Goal: Task Accomplishment & Management: Manage account settings

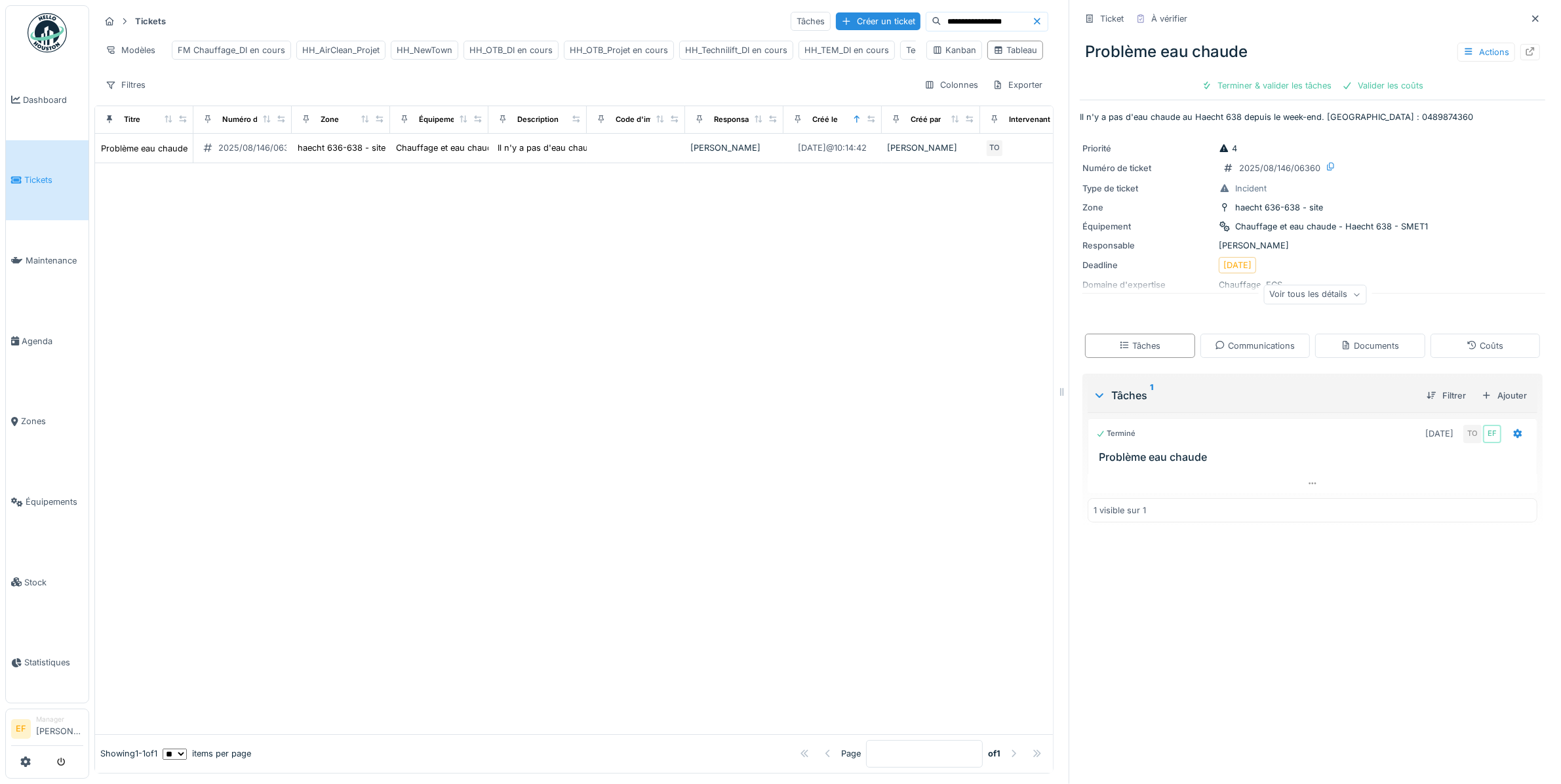
click at [571, 227] on div at bounding box center [574, 449] width 958 height 571
click at [745, 53] on div "HH_Technilift_DI en cours" at bounding box center [736, 50] width 102 height 13
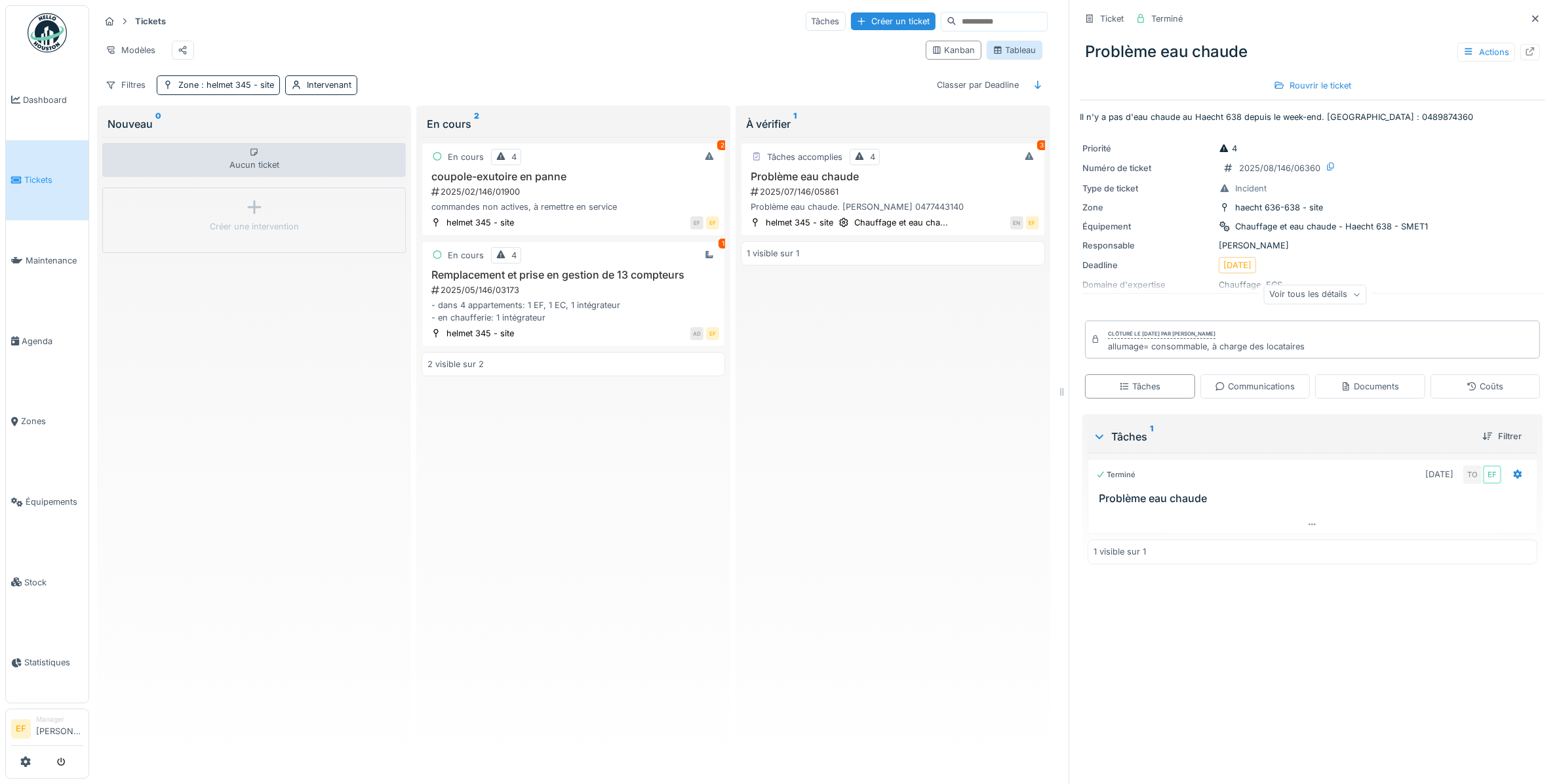
click at [1006, 57] on div "Tableau" at bounding box center [1014, 50] width 44 height 13
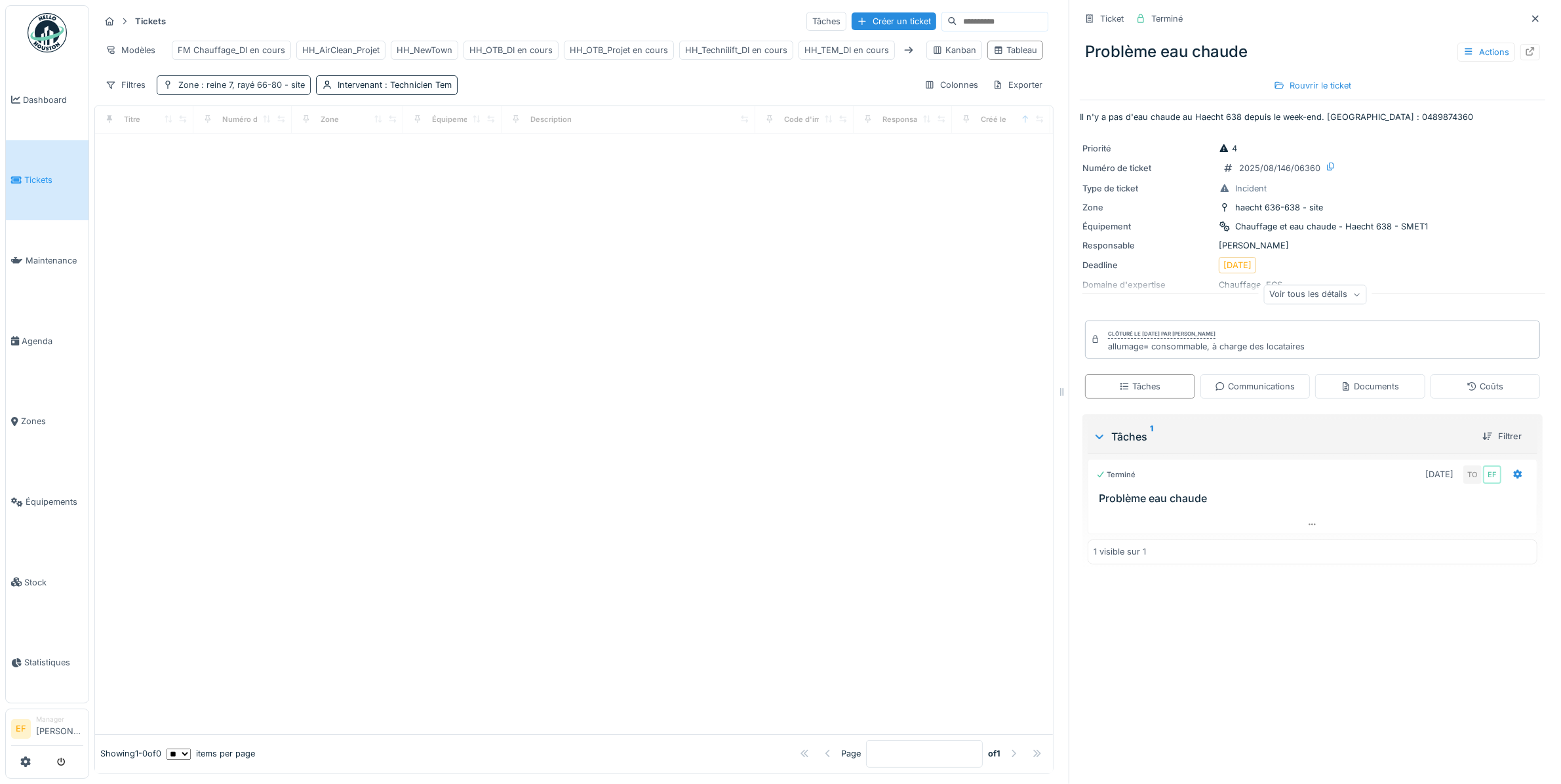
click at [278, 90] on div "Zone : reine 7, rayé 66-80 - site" at bounding box center [233, 85] width 154 height 19
click at [305, 140] on div "Supprimer" at bounding box center [296, 132] width 68 height 17
click at [267, 89] on span ": Technicien Tem" at bounding box center [257, 85] width 69 height 10
click at [300, 134] on div "Supprimer" at bounding box center [288, 132] width 68 height 17
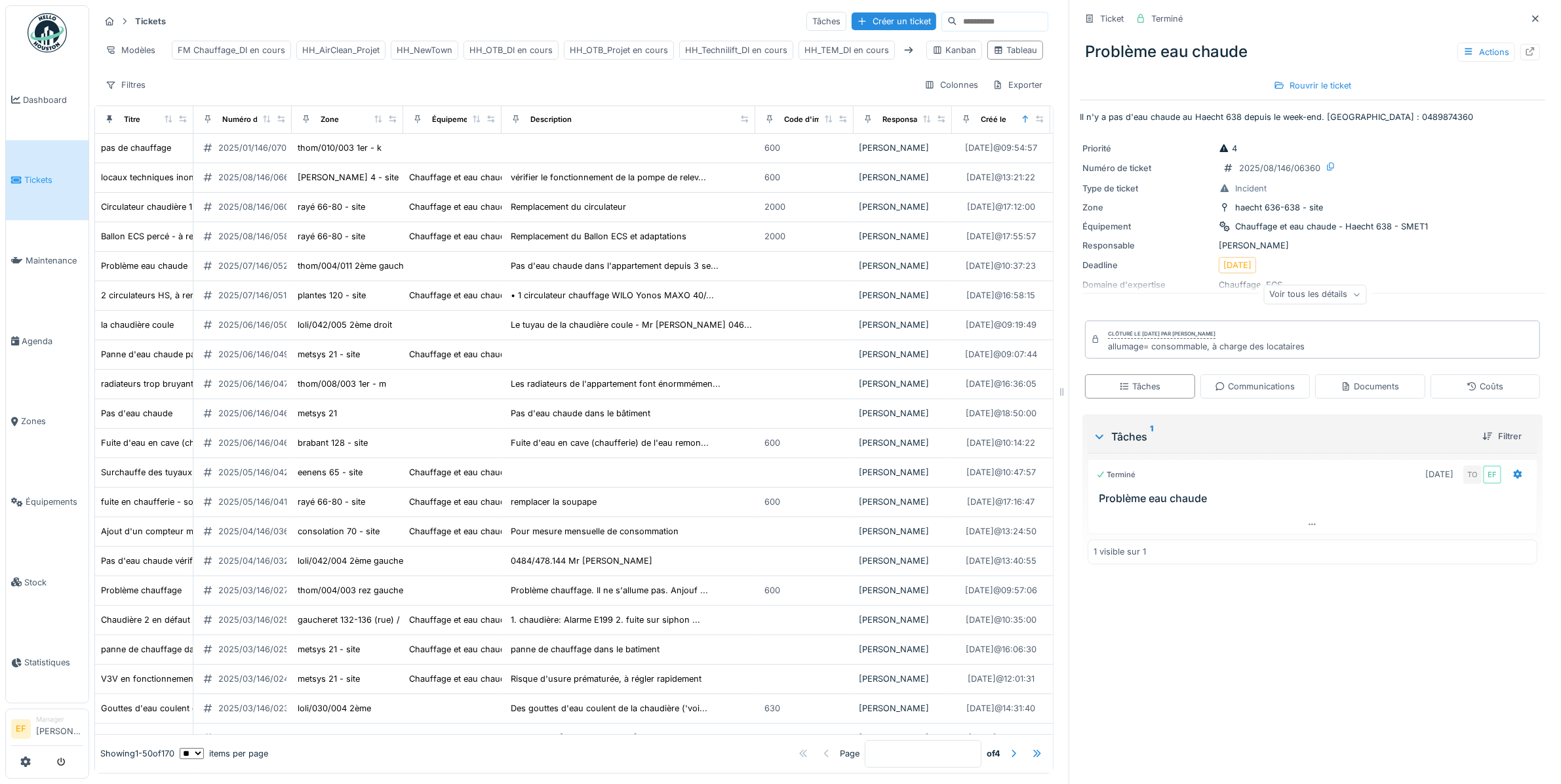
click at [957, 21] on input at bounding box center [1002, 22] width 90 height 18
type input "*****"
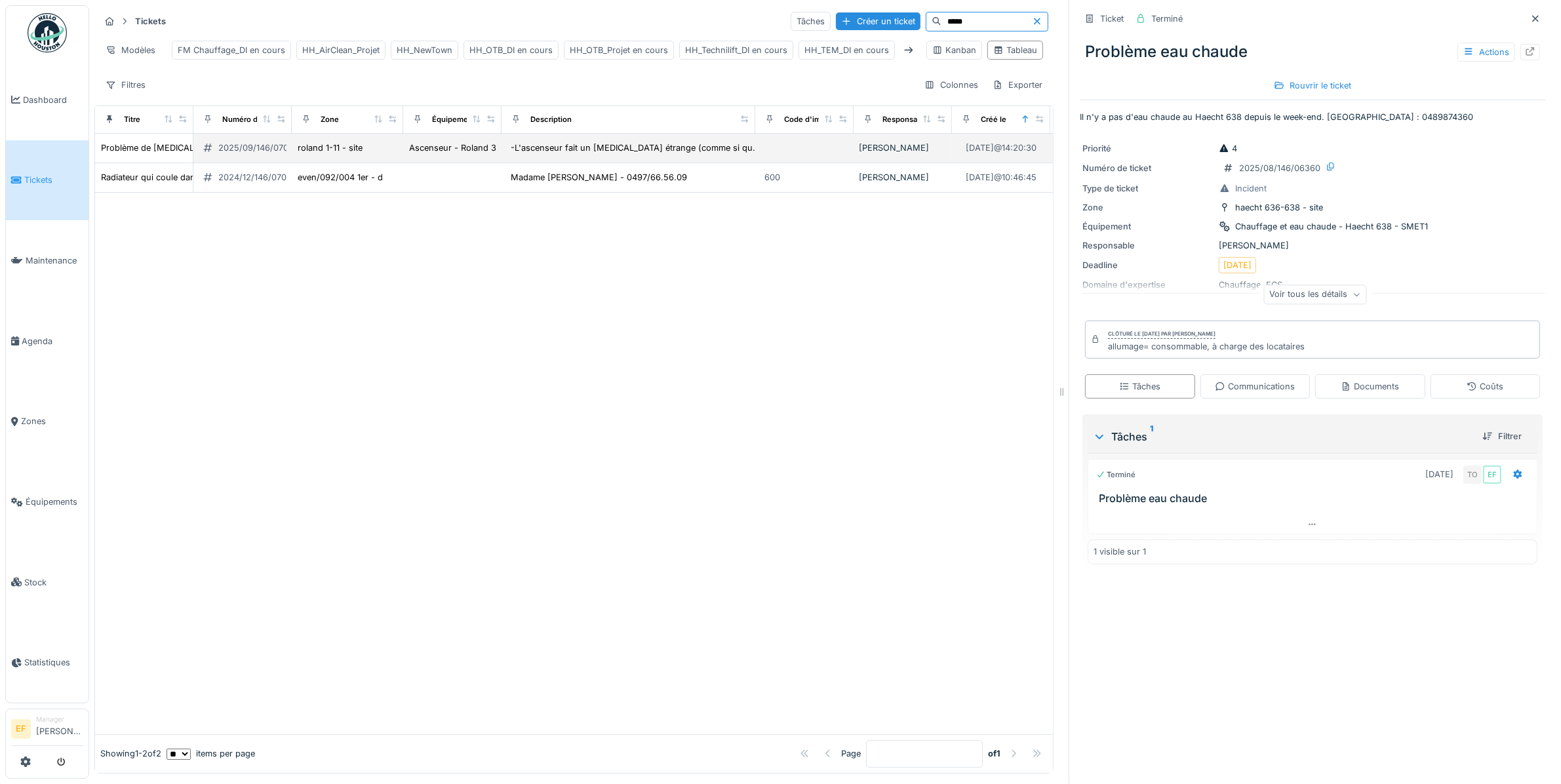
click at [233, 154] on div "2025/09/146/07005" at bounding box center [258, 148] width 80 height 13
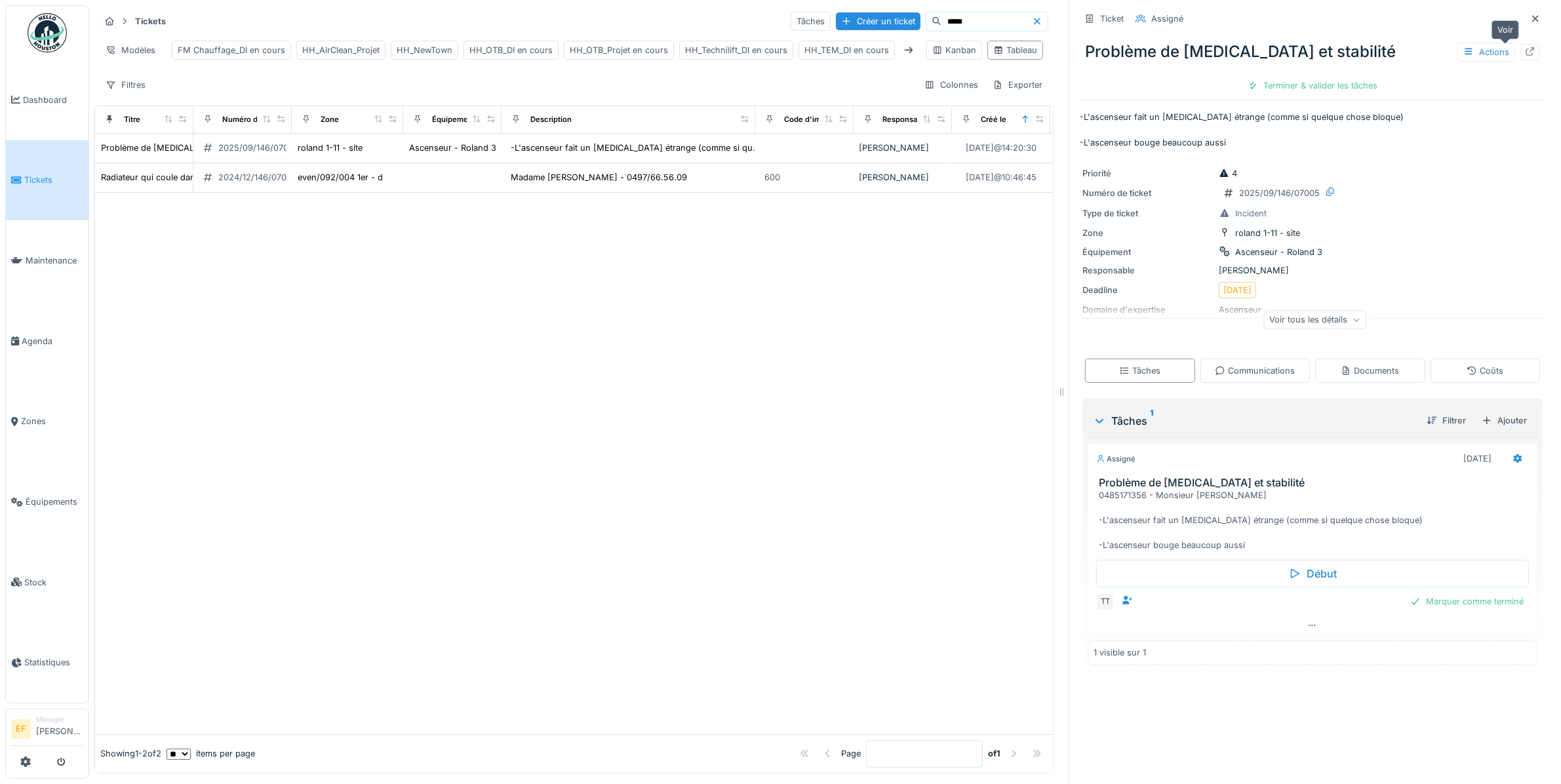
click at [1525, 54] on icon at bounding box center [1530, 52] width 10 height 8
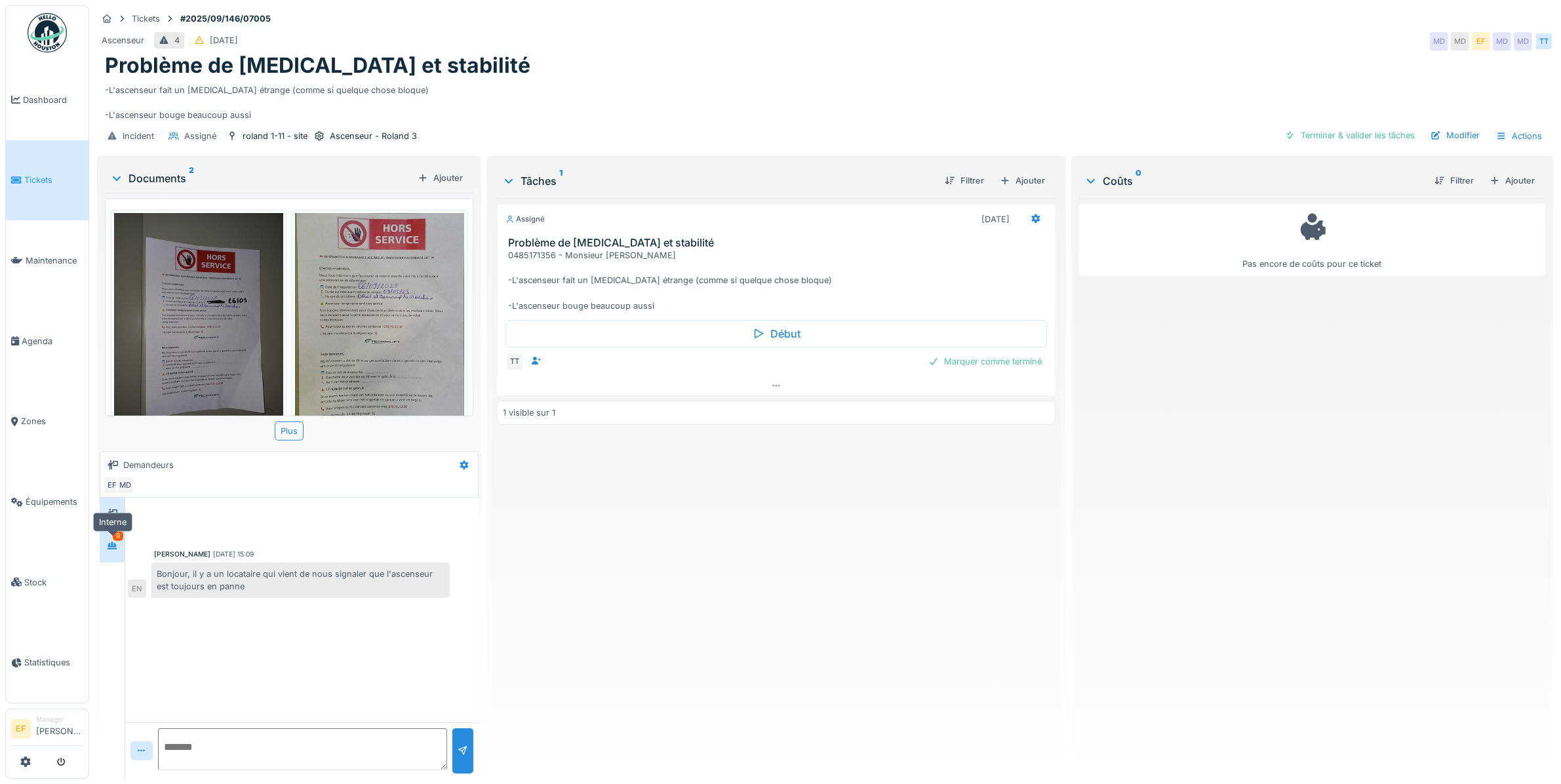
click at [107, 547] on icon at bounding box center [112, 546] width 10 height 8
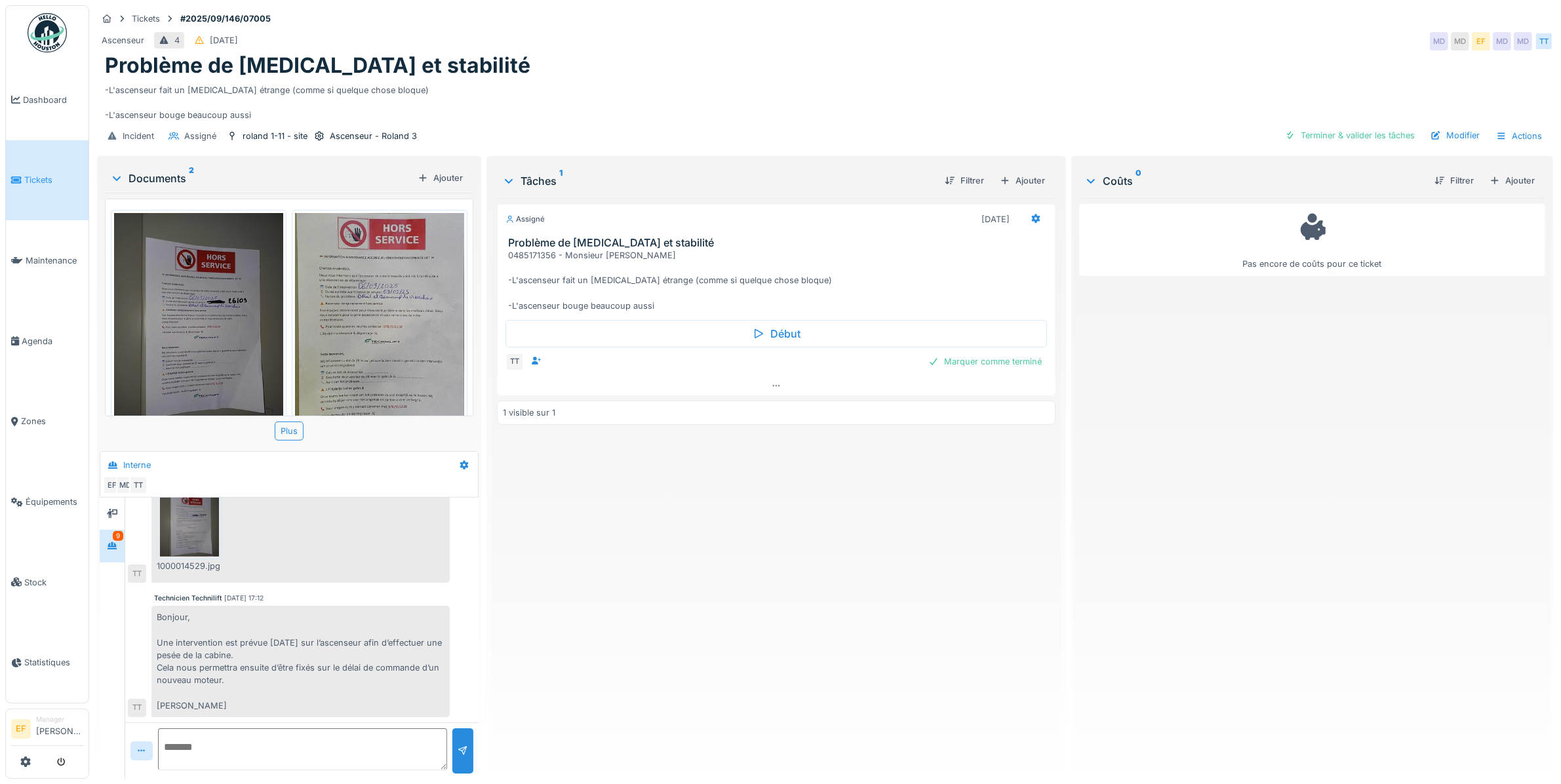
click at [278, 654] on div "Bonjour, Une intervention est prévue [DATE] sur l’ascenseur afin d’effectuer un…" at bounding box center [301, 660] width 298 height 111
click at [247, 678] on div "Bonjour, Une intervention est prévue ce lundi sur l’ascenseur afin d’effectuer …" at bounding box center [301, 660] width 298 height 111
click at [623, 592] on div "Assigné 10/09/2025 Problème de bruit et stabilité 0485171356 - Monsieur Tarabti…" at bounding box center [776, 483] width 559 height 570
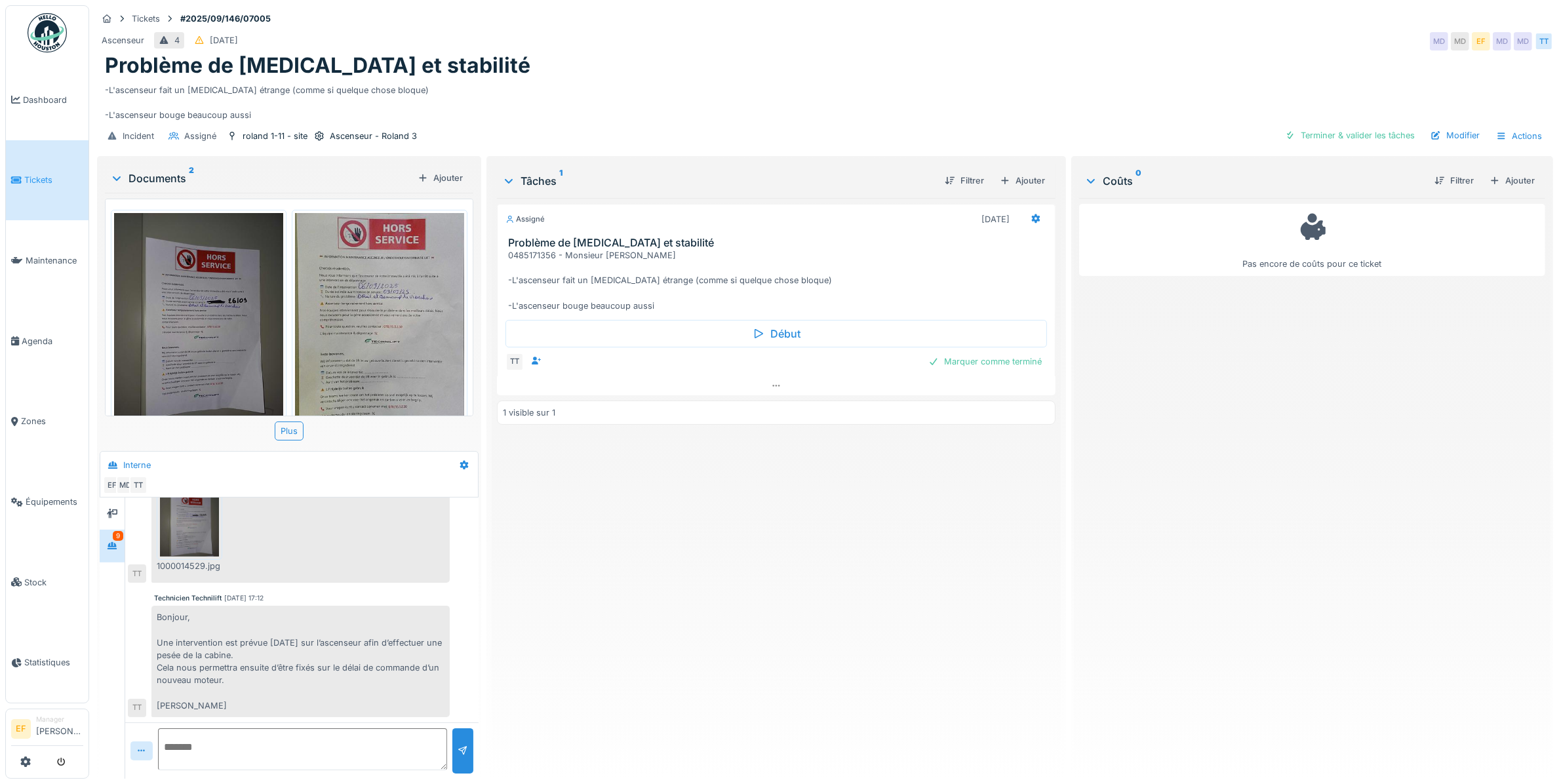
click at [240, 678] on div "Bonjour, Une intervention est prévue ce lundi sur l’ascenseur afin d’effectuer …" at bounding box center [301, 660] width 298 height 111
click at [326, 669] on div "Bonjour, Une intervention est prévue ce lundi sur l’ascenseur afin d’effectuer …" at bounding box center [301, 660] width 298 height 111
click at [237, 676] on div "Bonjour, Une intervention est prévue ce lundi sur l’ascenseur afin d’effectuer …" at bounding box center [301, 660] width 298 height 111
click at [623, 552] on div "Assigné 10/09/2025 Problème de bruit et stabilité 0485171356 - Monsieur Tarabti…" at bounding box center [776, 483] width 559 height 570
click at [844, 123] on div "Incident Assigné roland 1-11 - site Ascenseur - Roland 3 Terminer & valider les…" at bounding box center [825, 136] width 1456 height 29
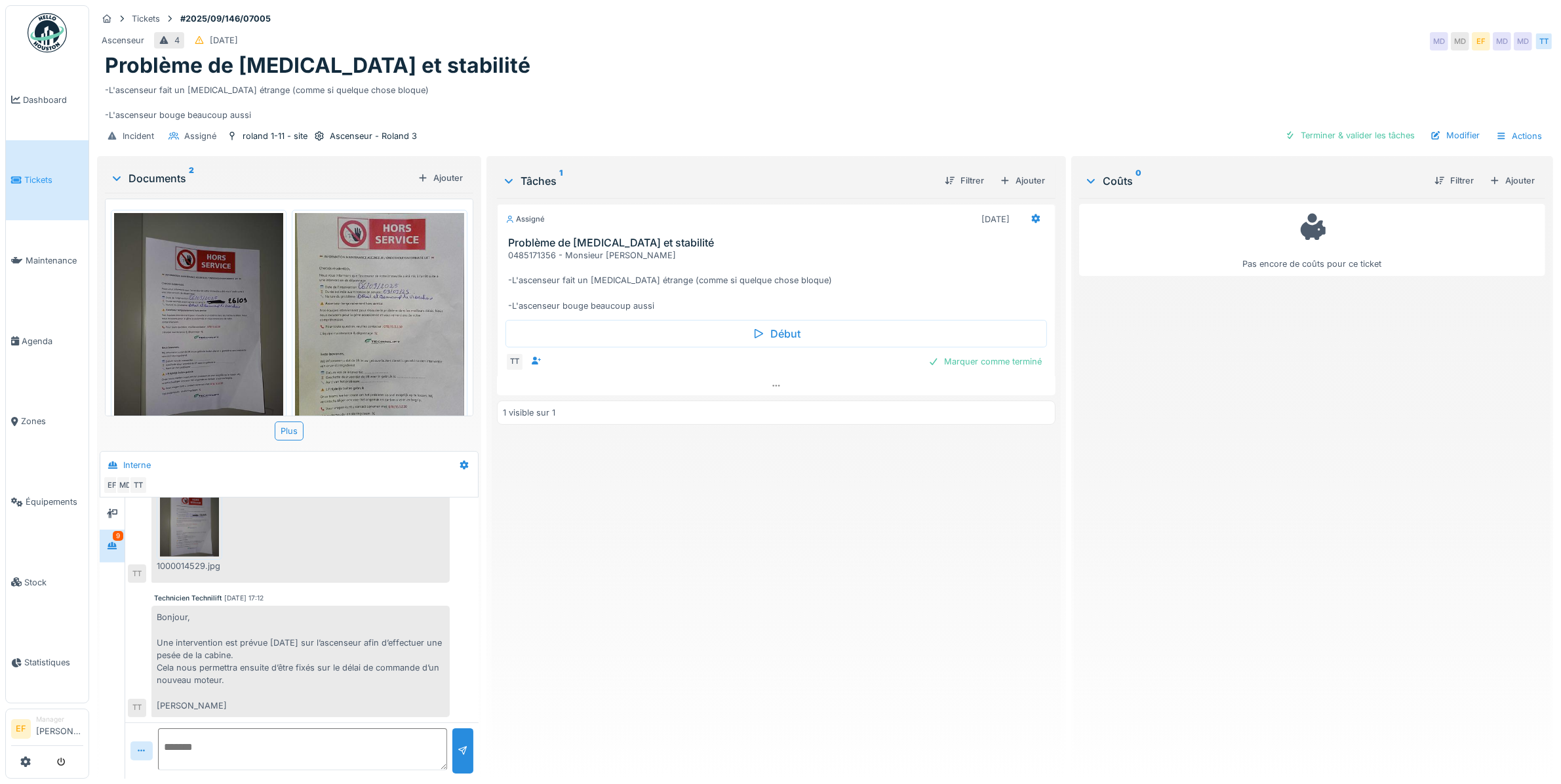
click at [575, 501] on div "Assigné 10/09/2025 Problème de bruit et stabilité 0485171356 - Monsieur Tarabti…" at bounding box center [776, 483] width 559 height 570
click at [830, 551] on div "Assigné 10/09/2025 Problème de bruit et stabilité 0485171356 - Monsieur Tarabti…" at bounding box center [776, 483] width 559 height 570
click at [680, 593] on div "Assigné 10/09/2025 Problème de bruit et stabilité 0485171356 - Monsieur Tarabti…" at bounding box center [776, 483] width 559 height 570
